Goal: Task Accomplishment & Management: Manage account settings

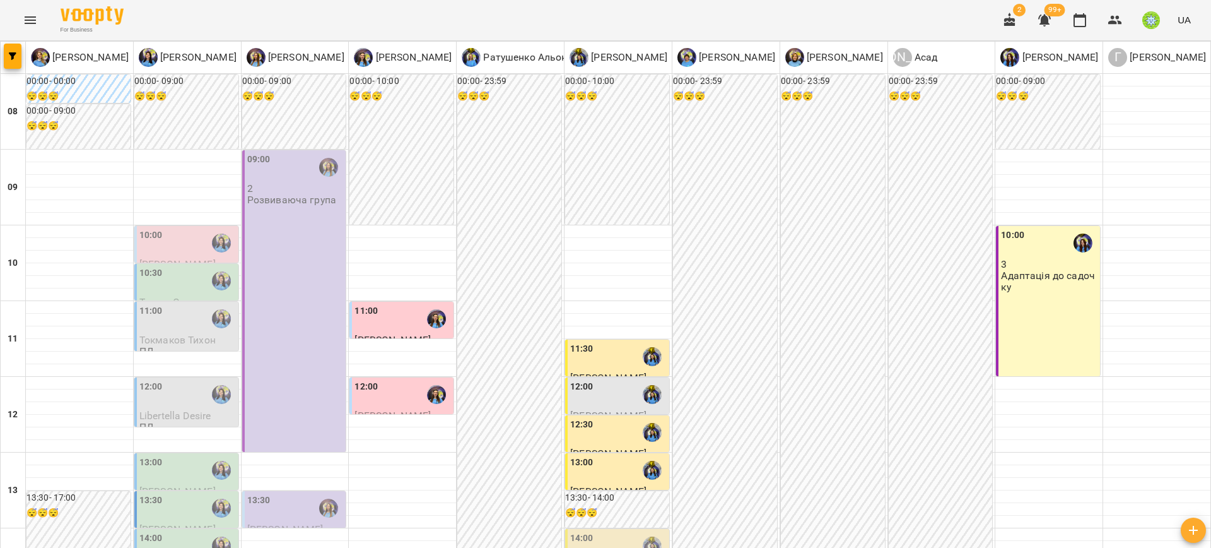
scroll to position [184, 0]
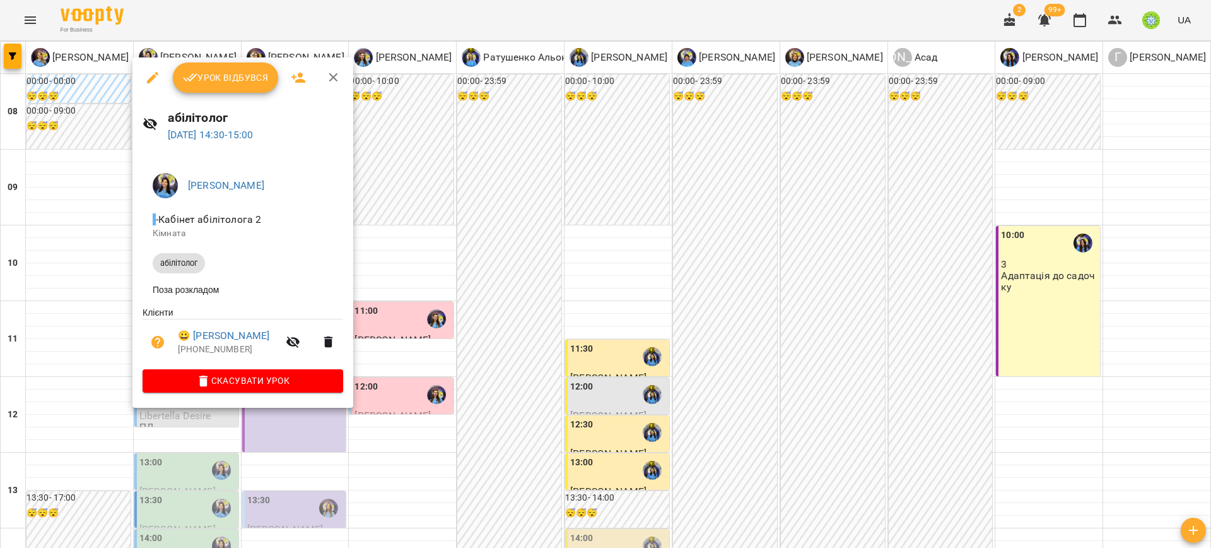
click at [398, 385] on div at bounding box center [605, 274] width 1211 height 548
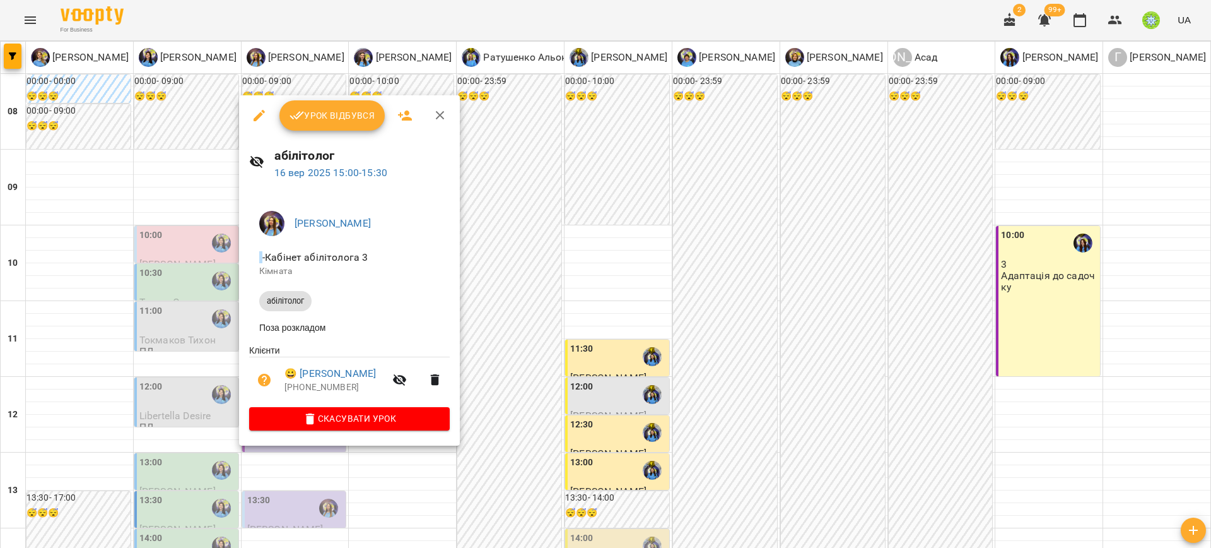
click at [570, 374] on div at bounding box center [605, 274] width 1211 height 548
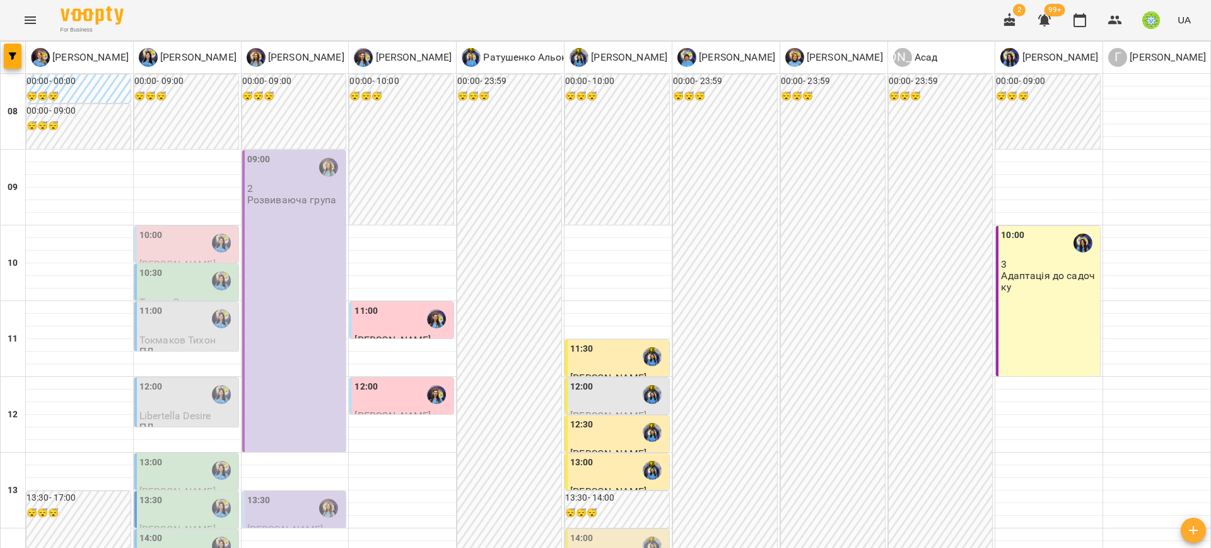
scroll to position [443, 0]
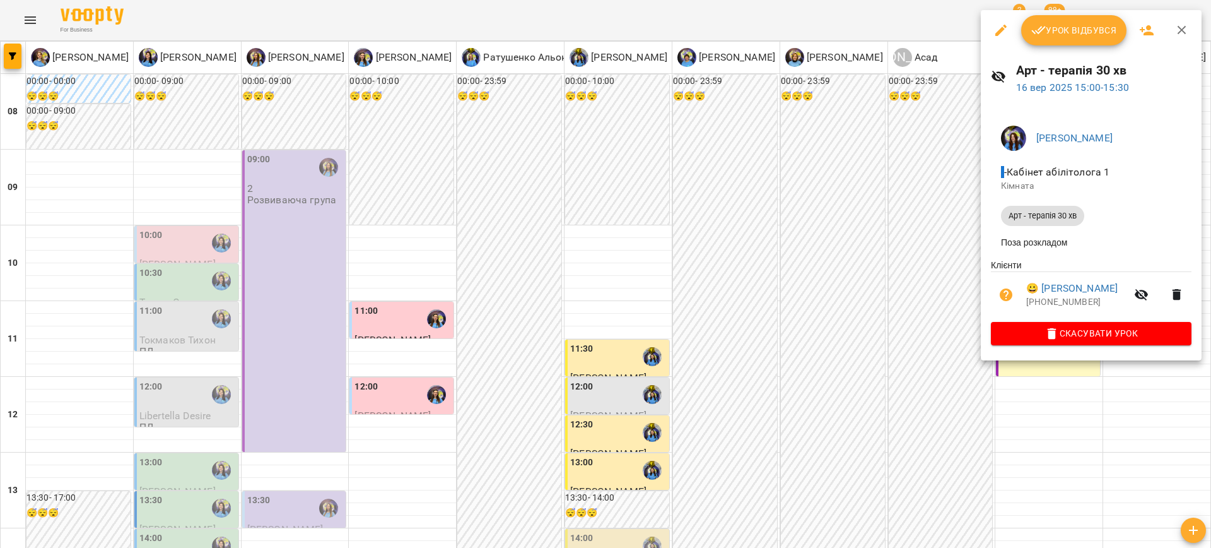
click at [933, 211] on div at bounding box center [605, 274] width 1211 height 548
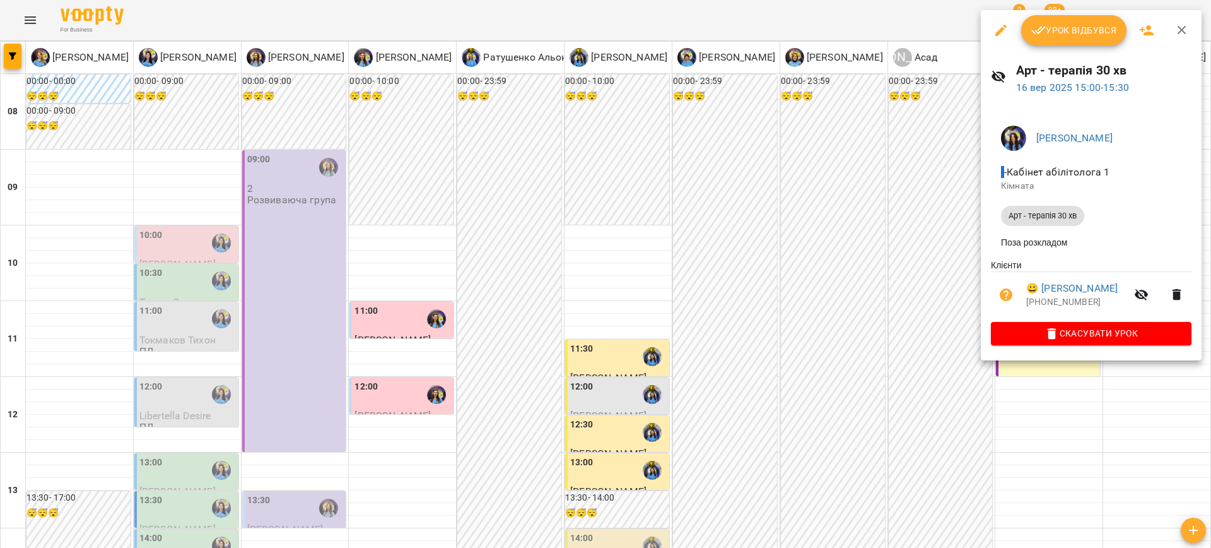
click at [859, 201] on div at bounding box center [605, 274] width 1211 height 548
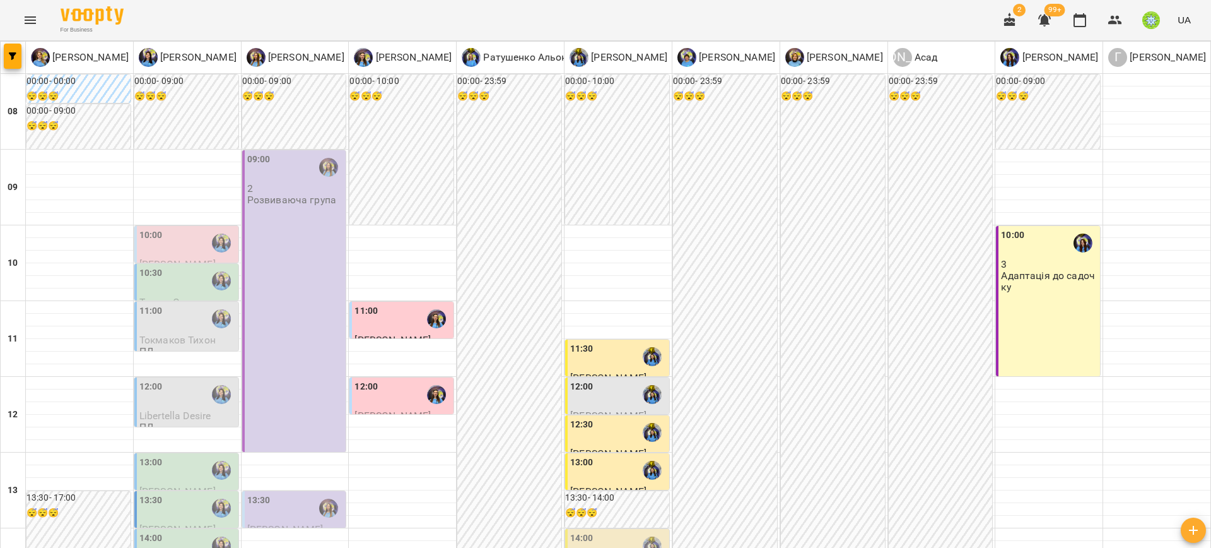
scroll to position [526, 0]
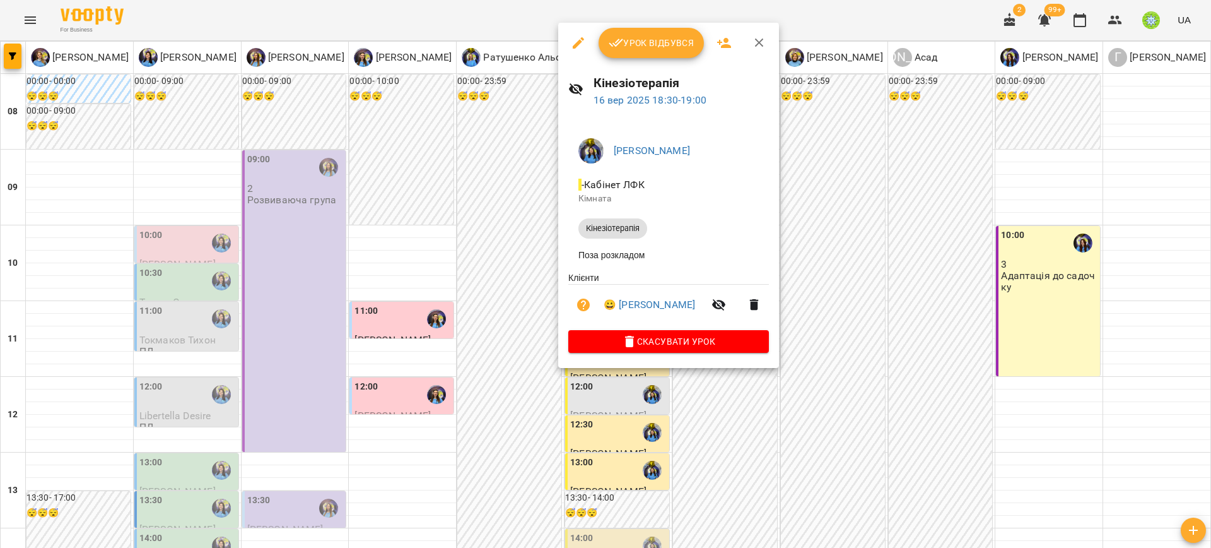
click at [587, 45] on button "button" at bounding box center [578, 43] width 30 height 30
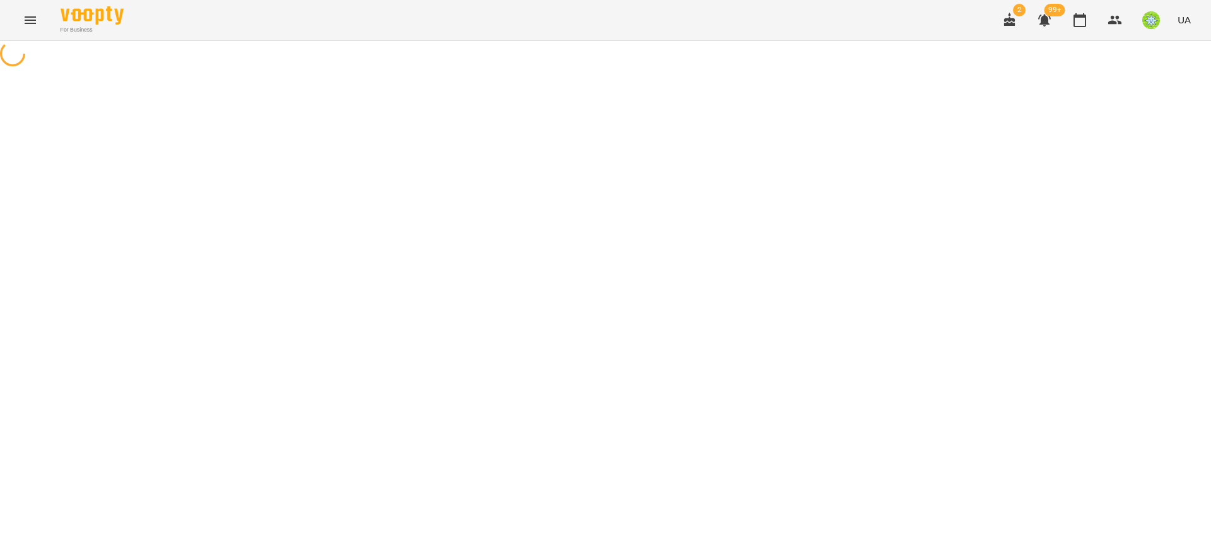
select select "**********"
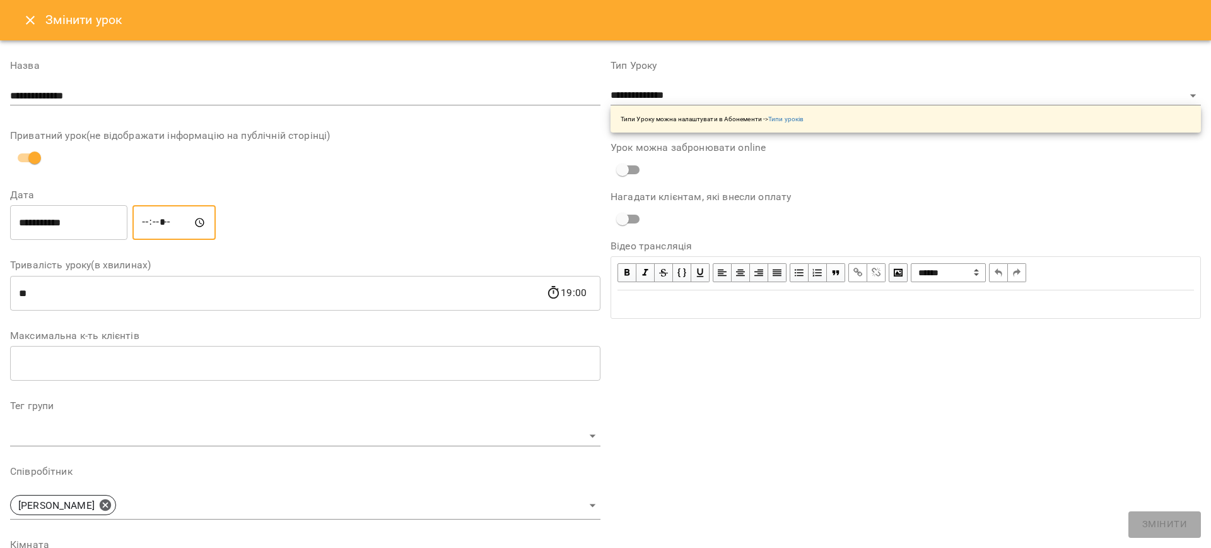
click at [155, 222] on input "*****" at bounding box center [173, 222] width 83 height 35
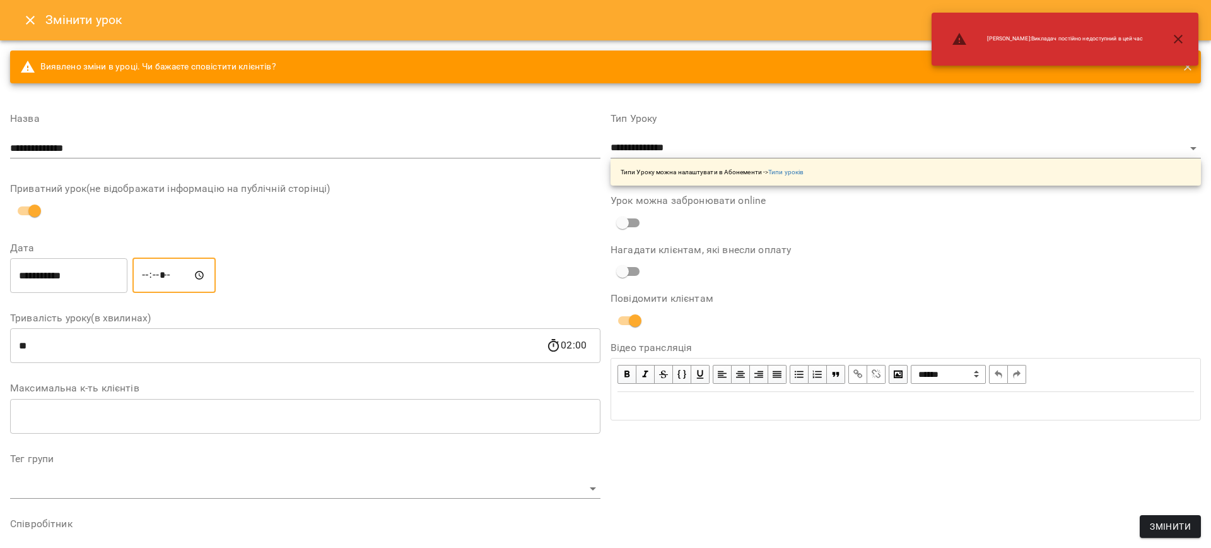
type input "*****"
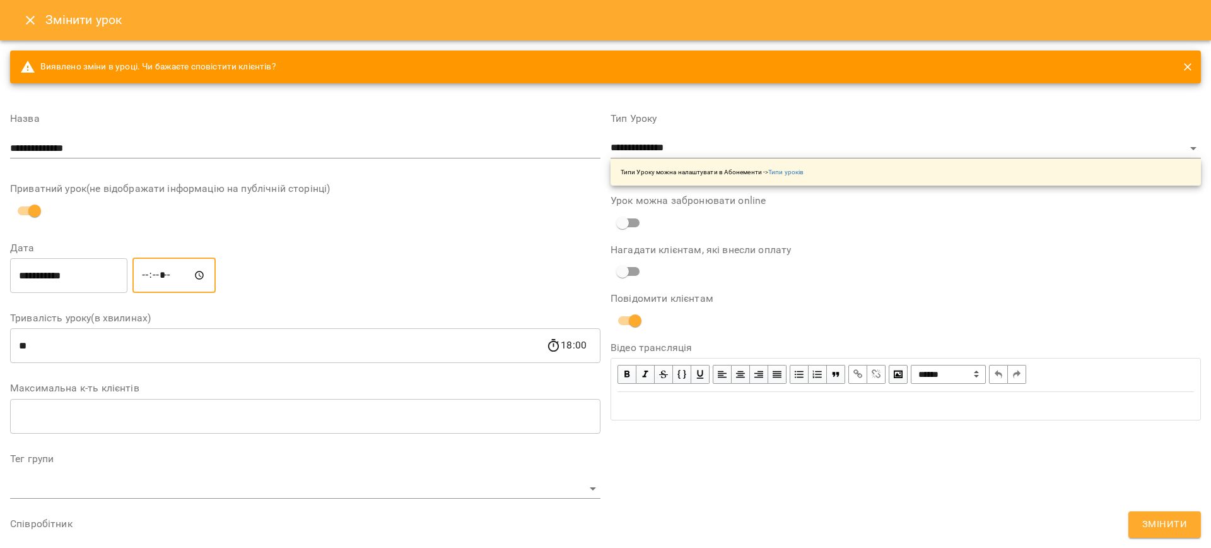
scroll to position [329, 0]
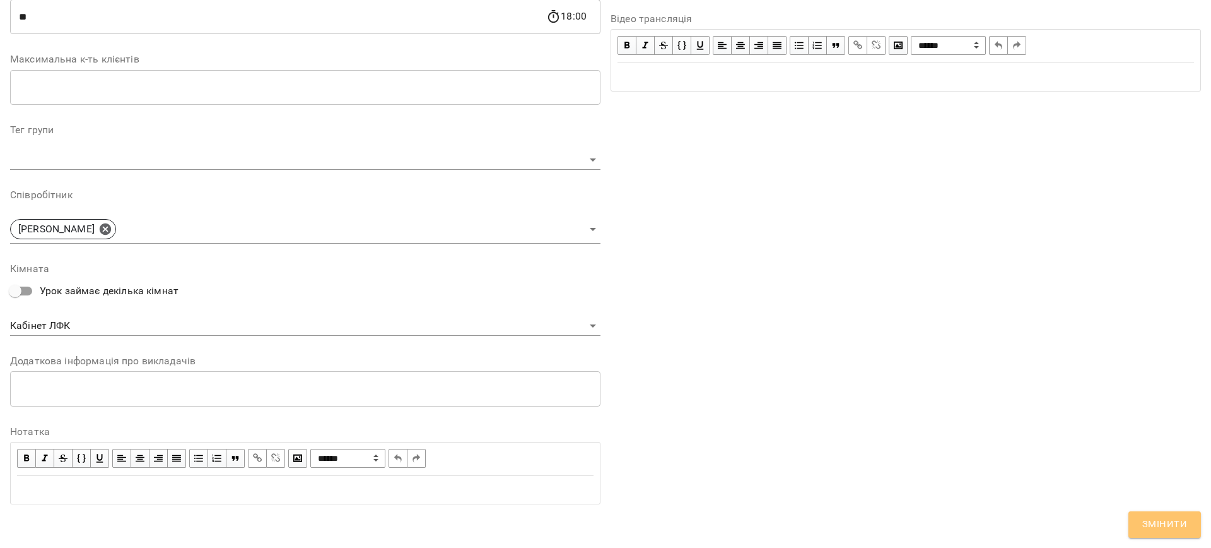
click at [1166, 536] on button "Змінити" at bounding box center [1164, 524] width 73 height 26
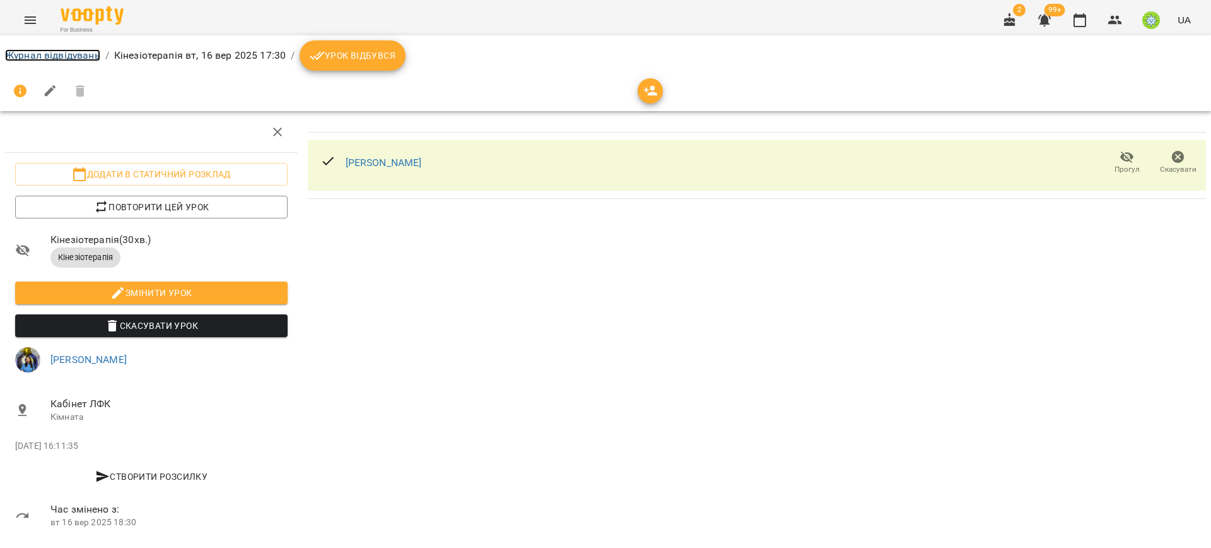
click at [77, 50] on link "Журнал відвідувань" at bounding box center [52, 55] width 95 height 12
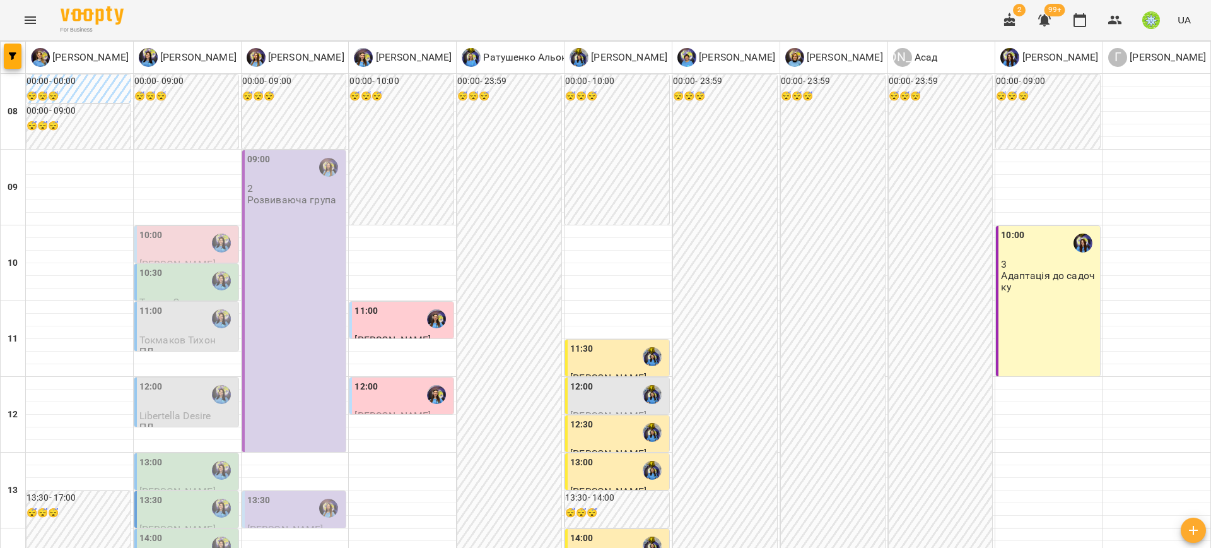
scroll to position [123, 0]
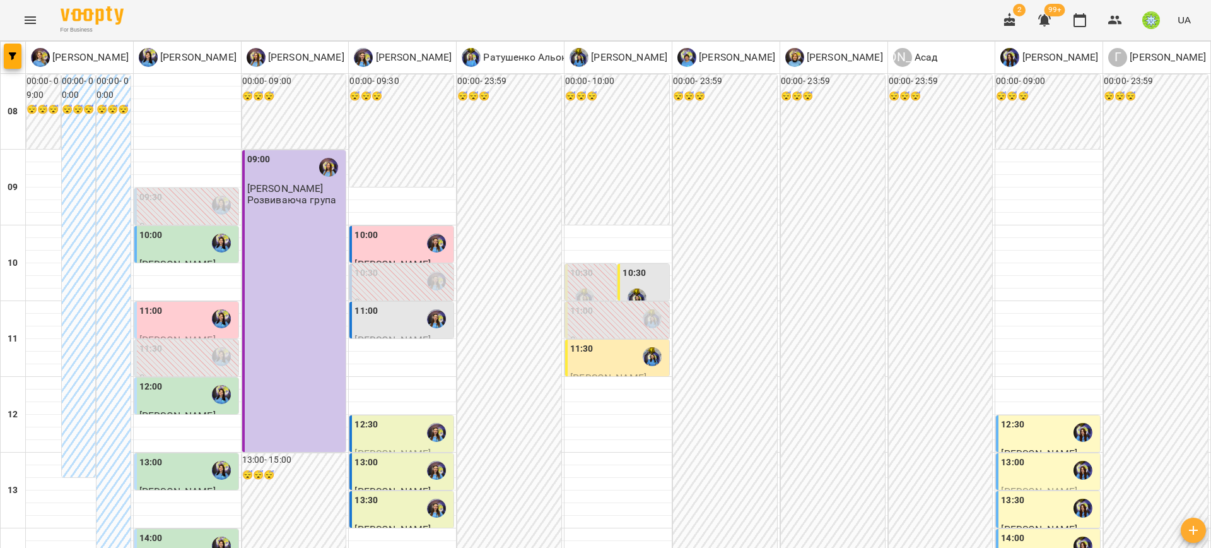
scroll to position [432, 0]
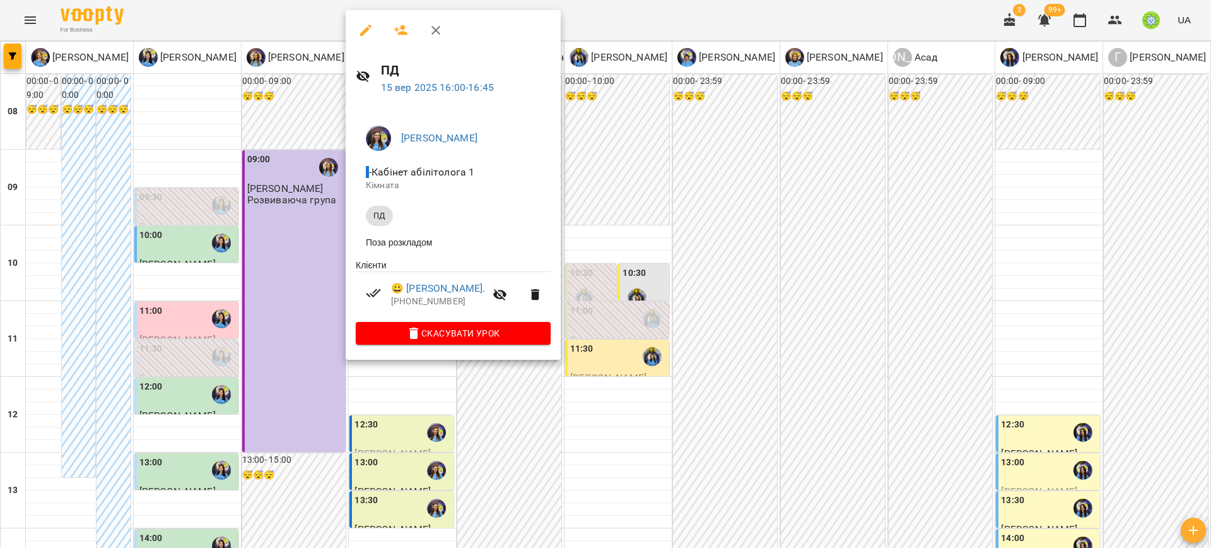
click at [705, 189] on div at bounding box center [605, 274] width 1211 height 548
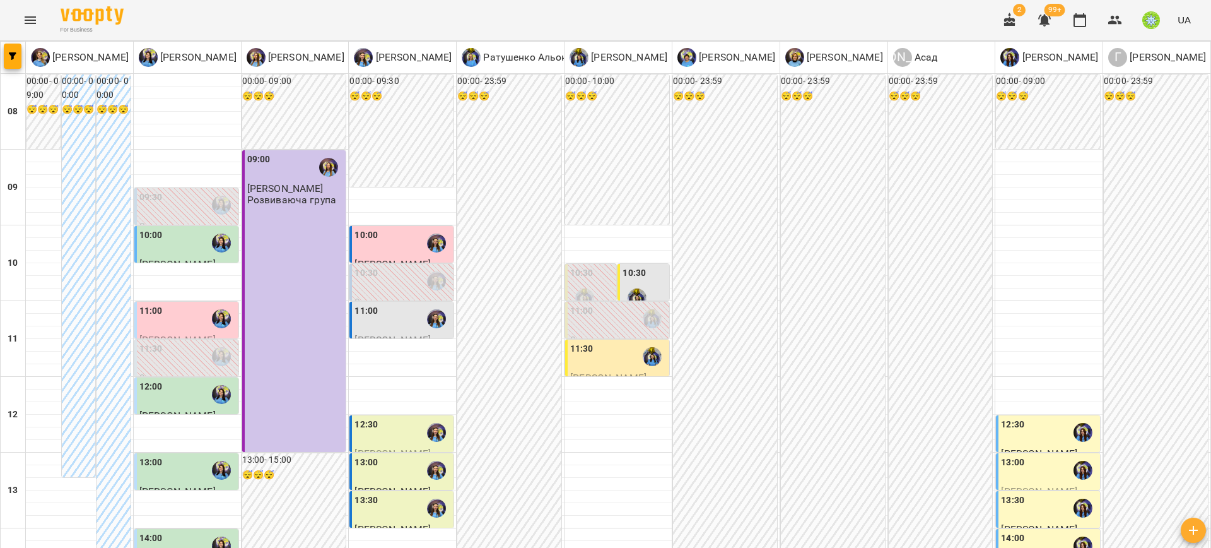
scroll to position [508, 0]
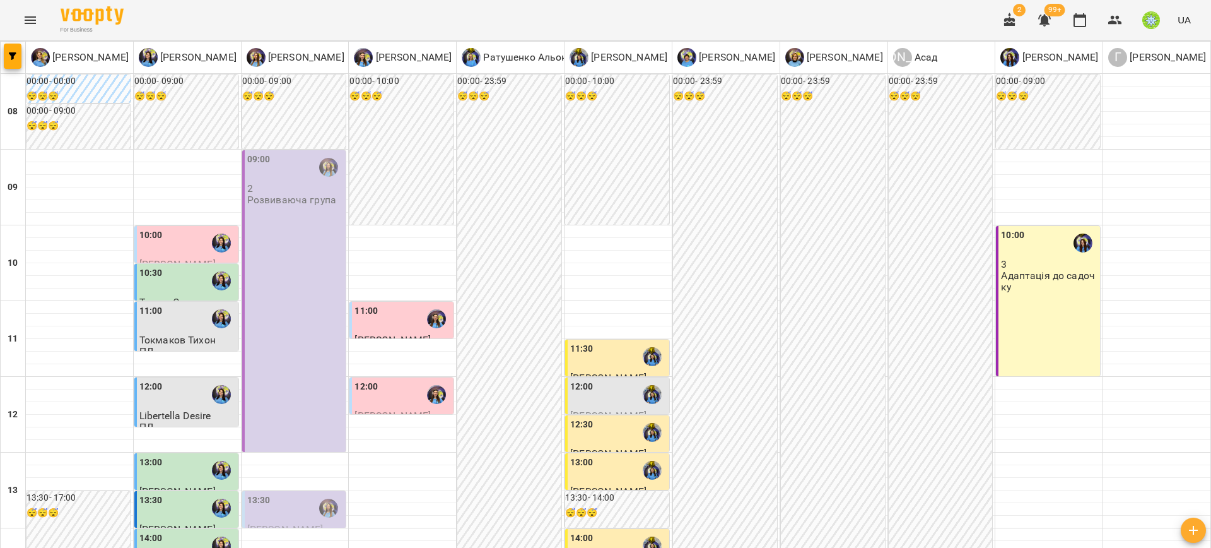
scroll to position [380, 0]
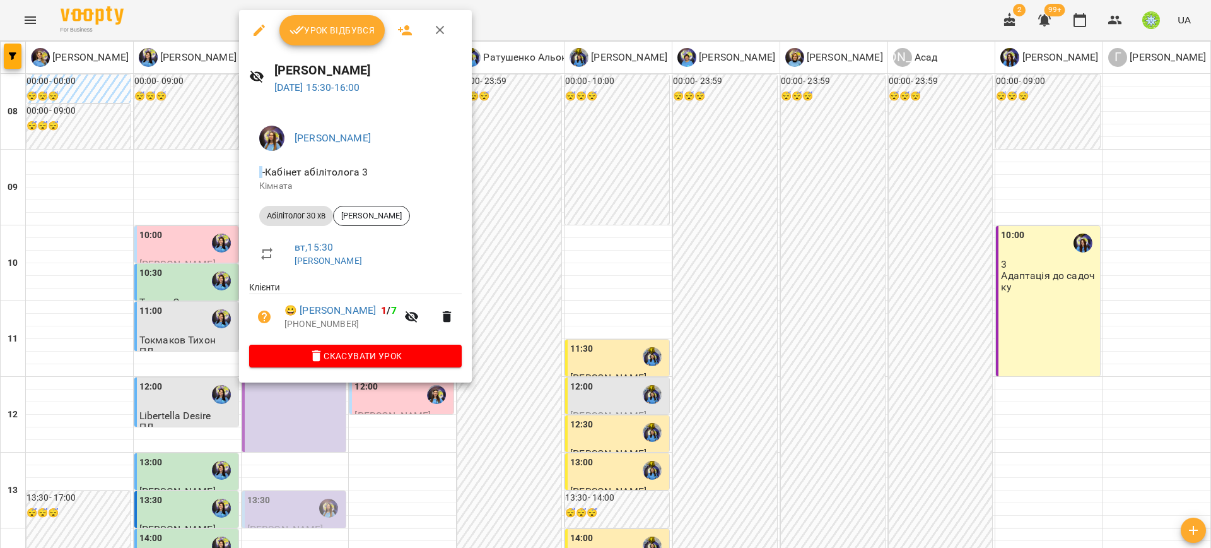
click at [762, 234] on div at bounding box center [605, 274] width 1211 height 548
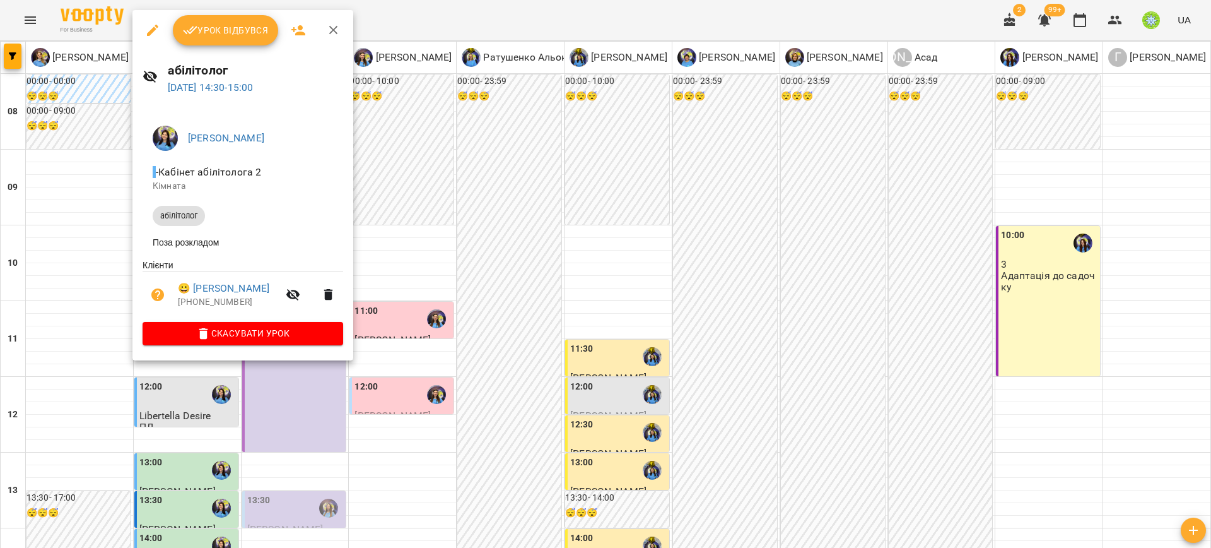
click at [739, 249] on div at bounding box center [605, 274] width 1211 height 548
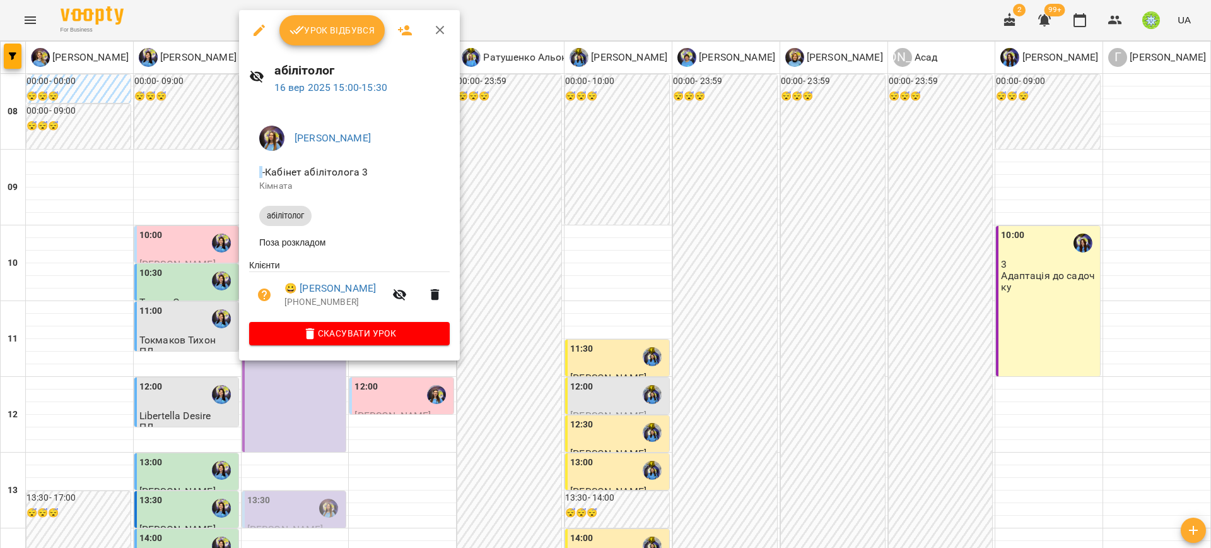
click at [172, 267] on div at bounding box center [605, 274] width 1211 height 548
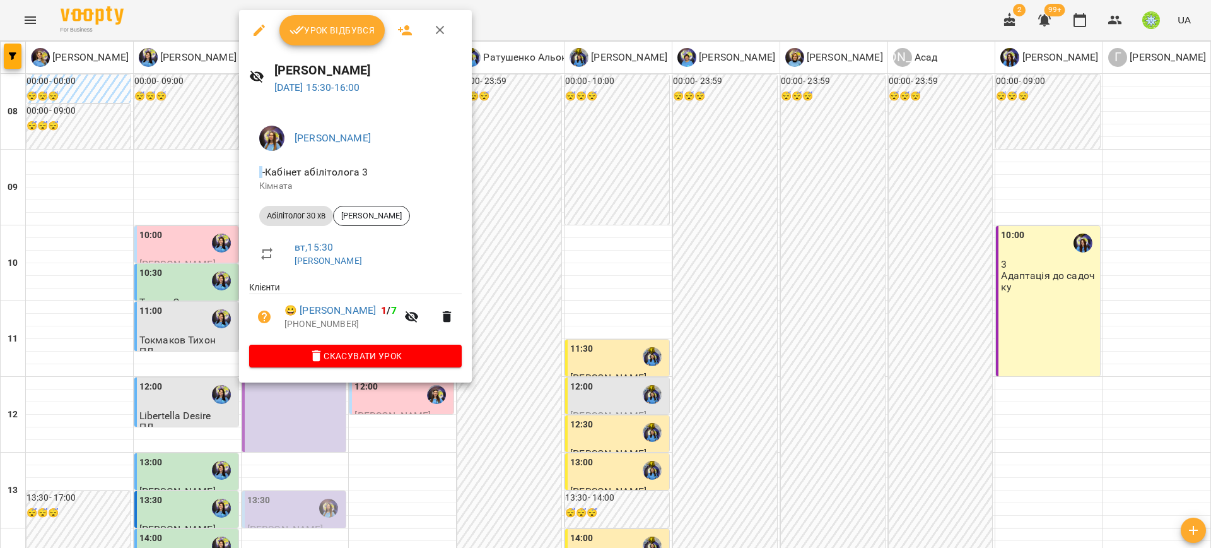
click at [826, 250] on div at bounding box center [605, 274] width 1211 height 548
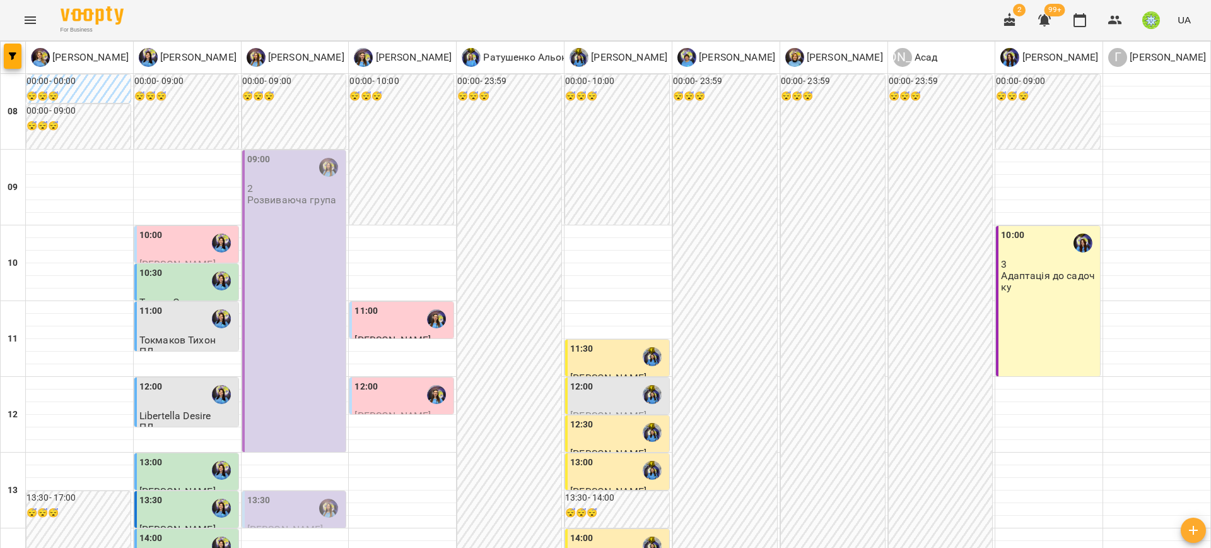
scroll to position [376, 0]
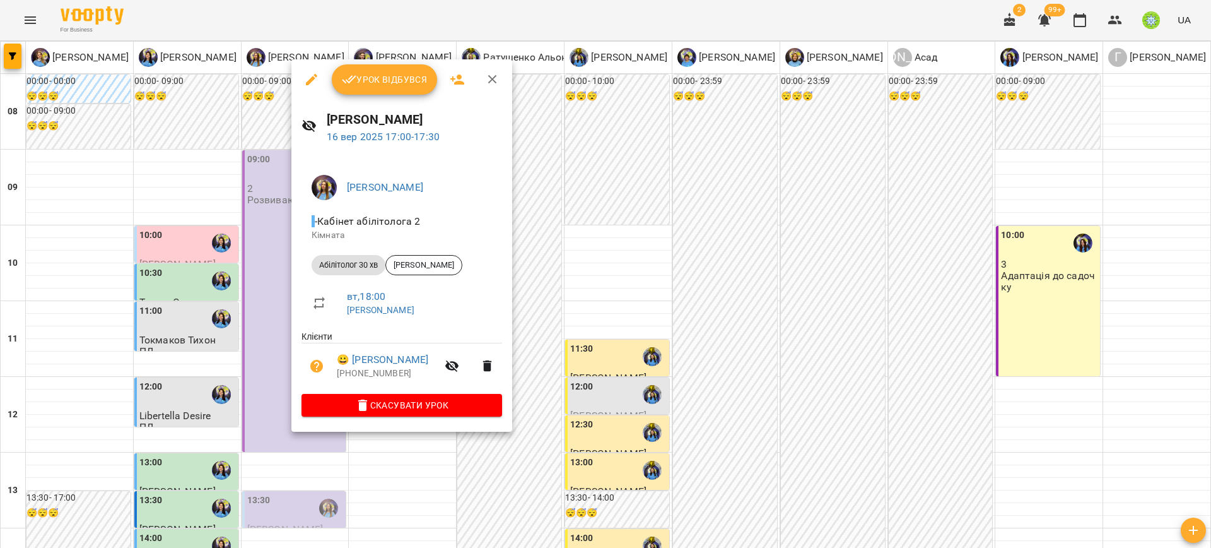
click at [780, 250] on div at bounding box center [605, 274] width 1211 height 548
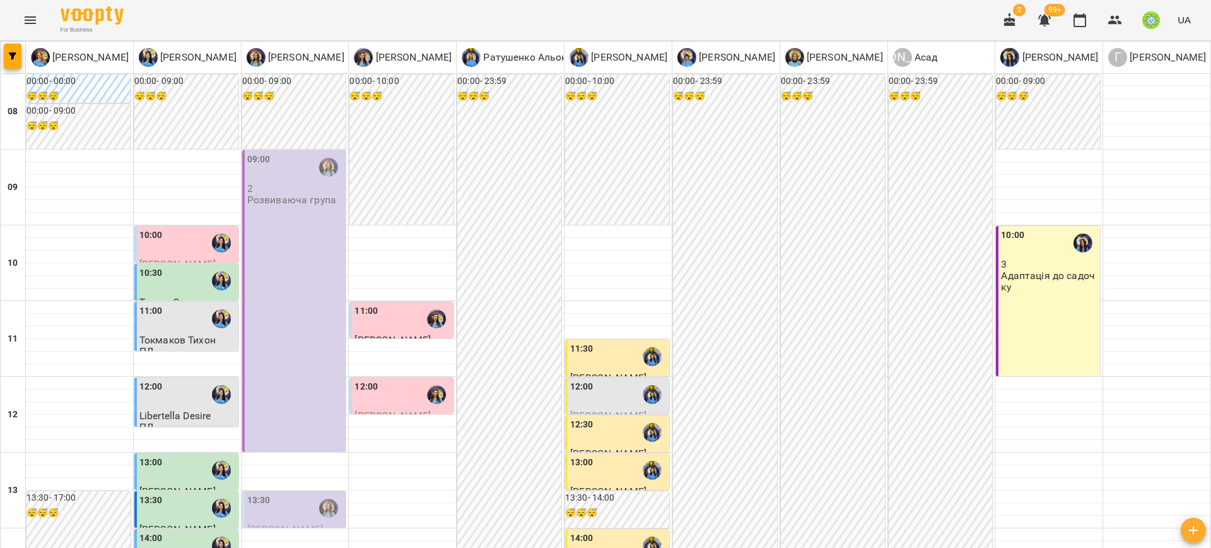
scroll to position [488, 0]
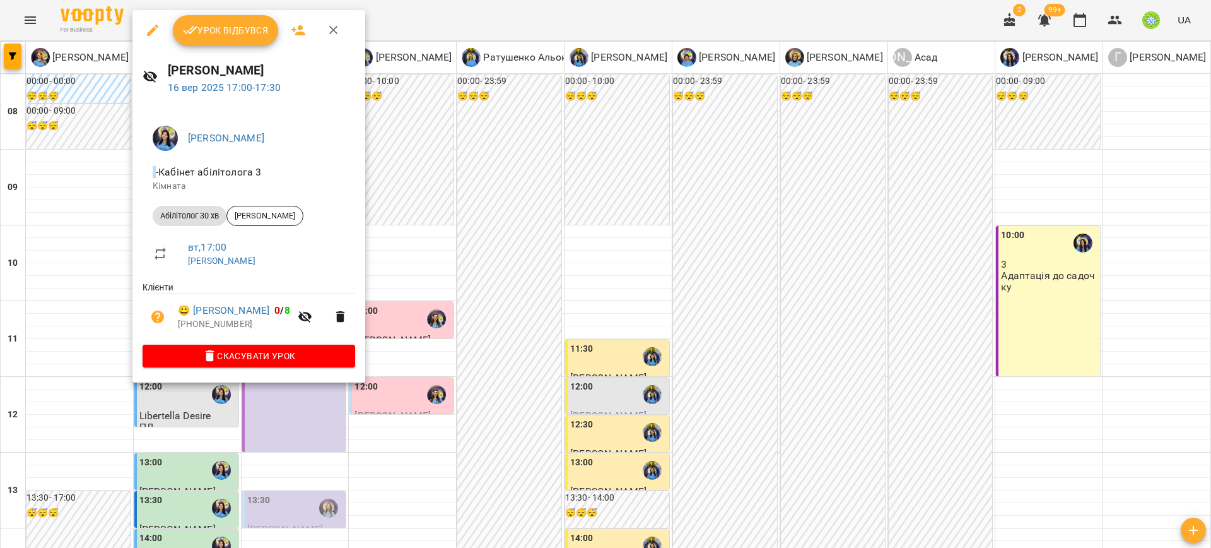
click at [831, 209] on div at bounding box center [605, 274] width 1211 height 548
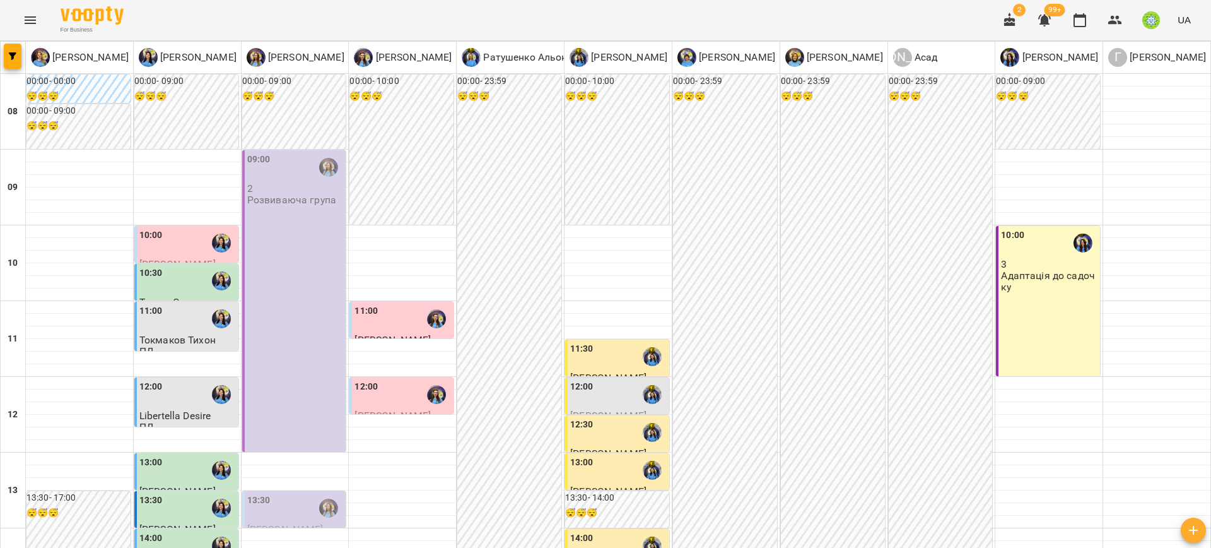
scroll to position [158, 0]
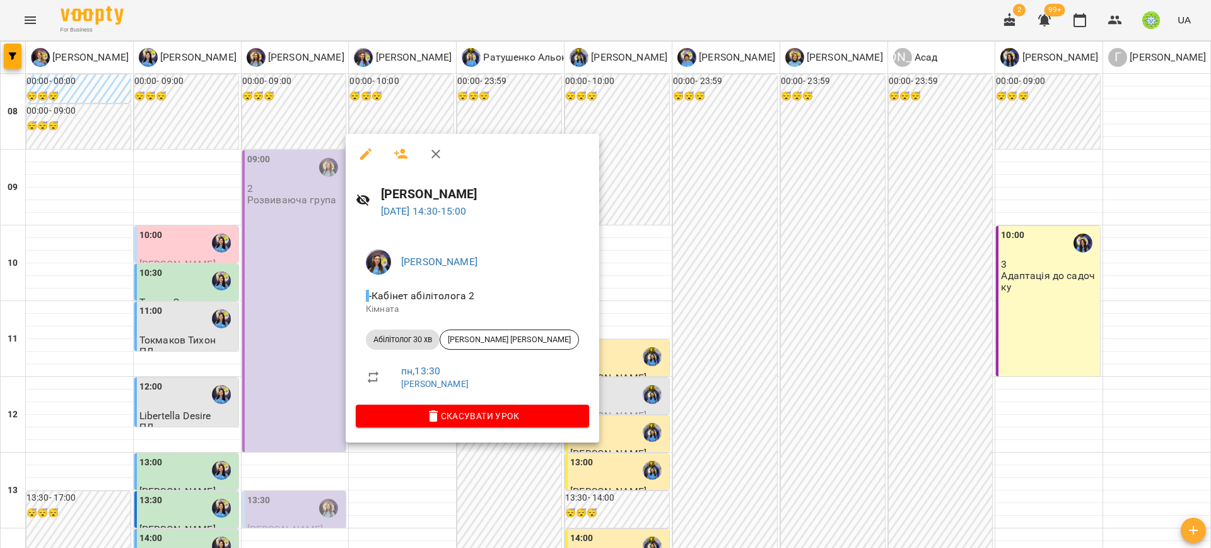
click at [368, 160] on icon "button" at bounding box center [365, 153] width 15 height 15
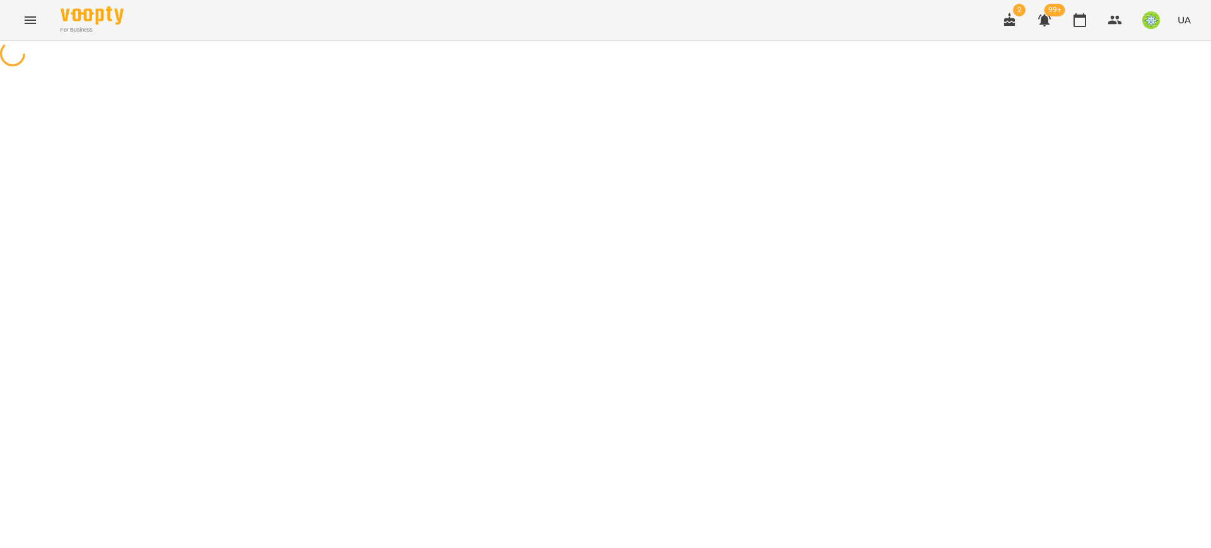
select select "**********"
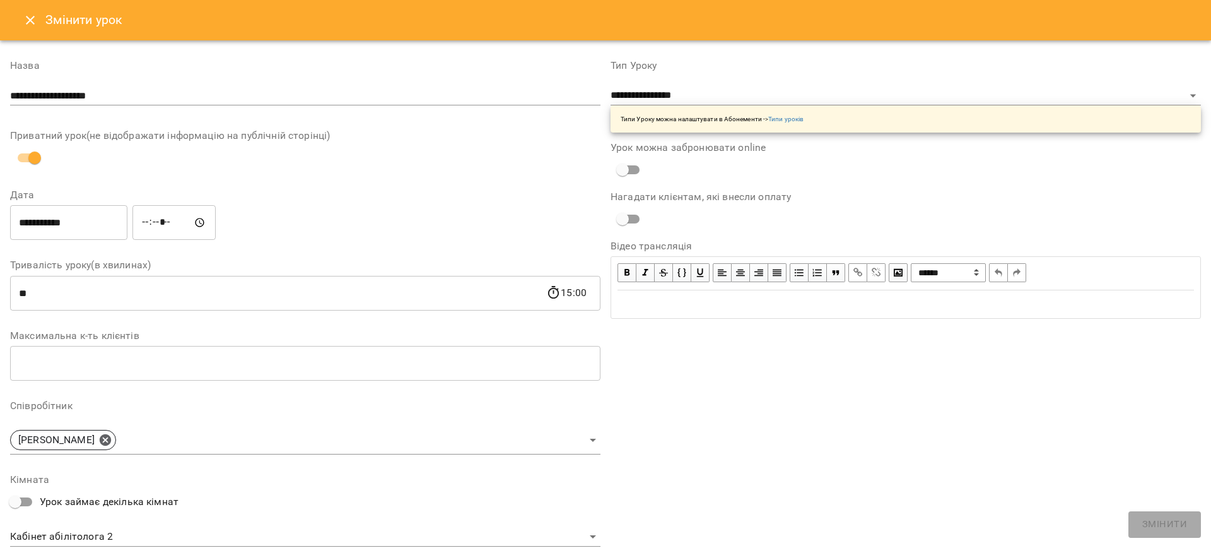
click at [29, 26] on icon "Close" at bounding box center [30, 20] width 15 height 15
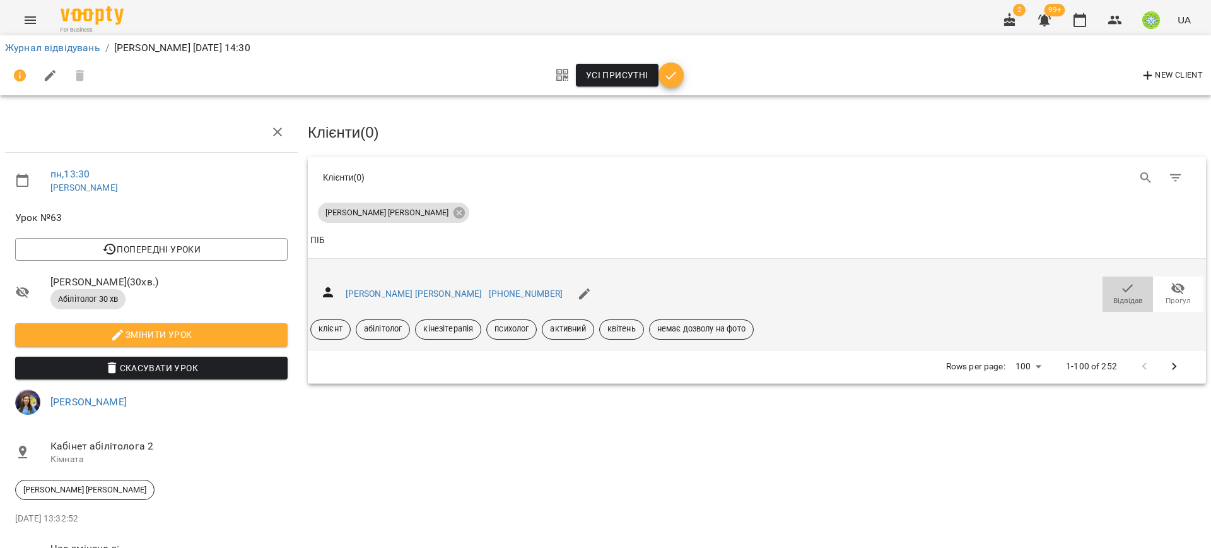
click at [1120, 289] on icon "button" at bounding box center [1127, 288] width 15 height 15
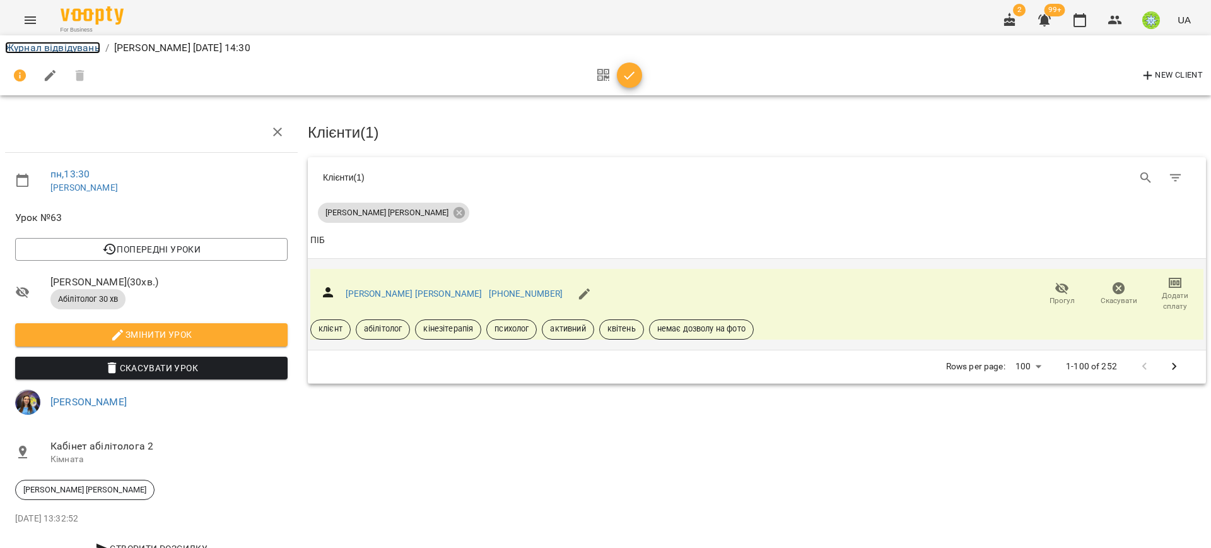
click at [69, 46] on link "Журнал відвідувань" at bounding box center [52, 48] width 95 height 12
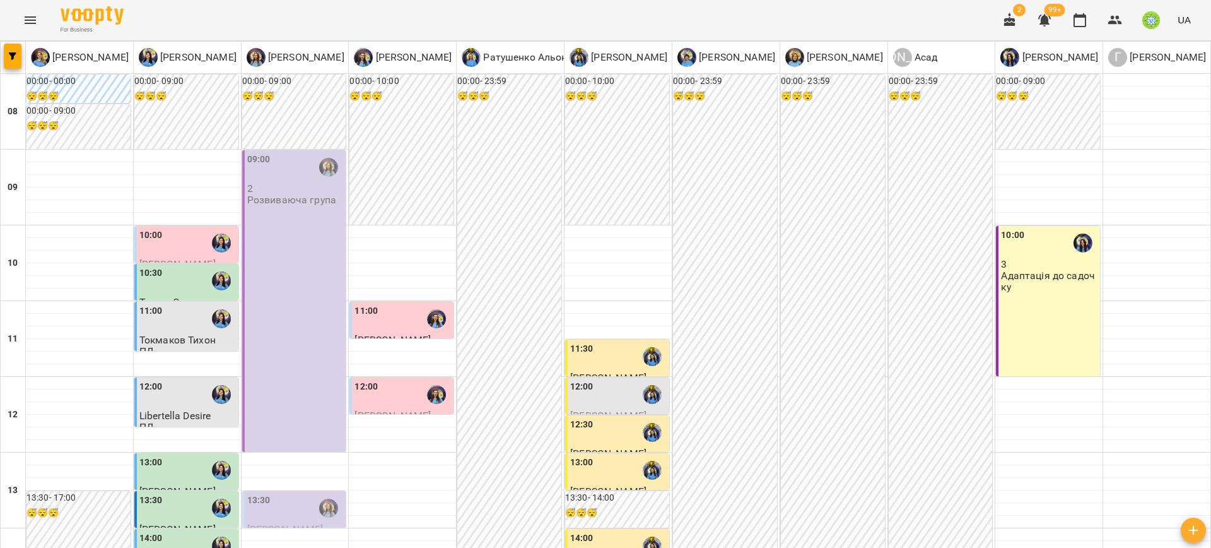
scroll to position [428, 0]
drag, startPoint x: 269, startPoint y: 223, endPoint x: 252, endPoint y: 223, distance: 16.4
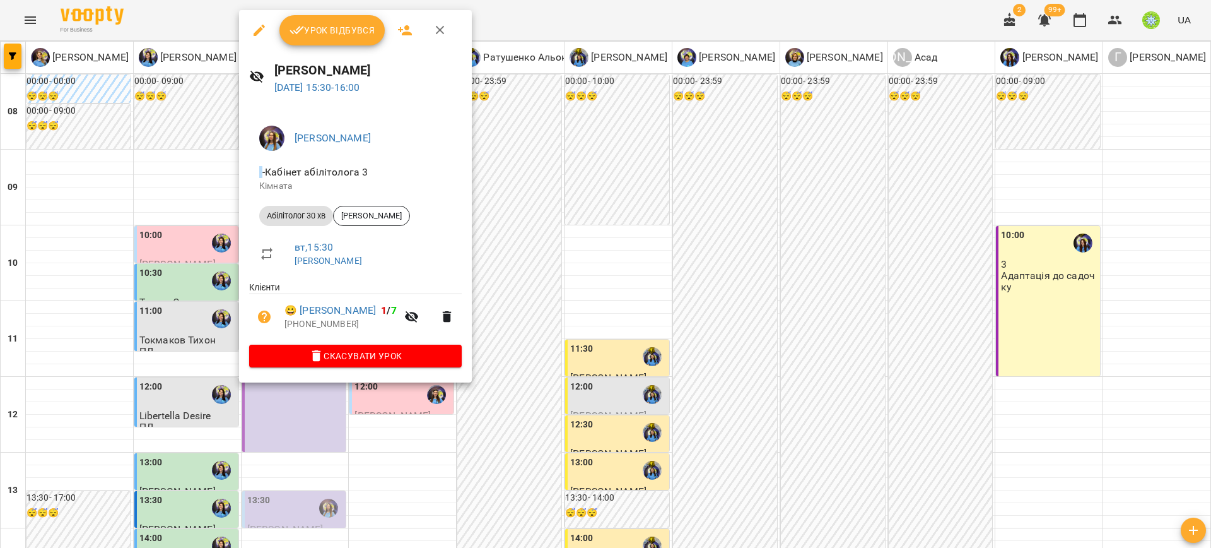
click at [766, 155] on div at bounding box center [605, 274] width 1211 height 548
